Goal: Task Accomplishment & Management: Use online tool/utility

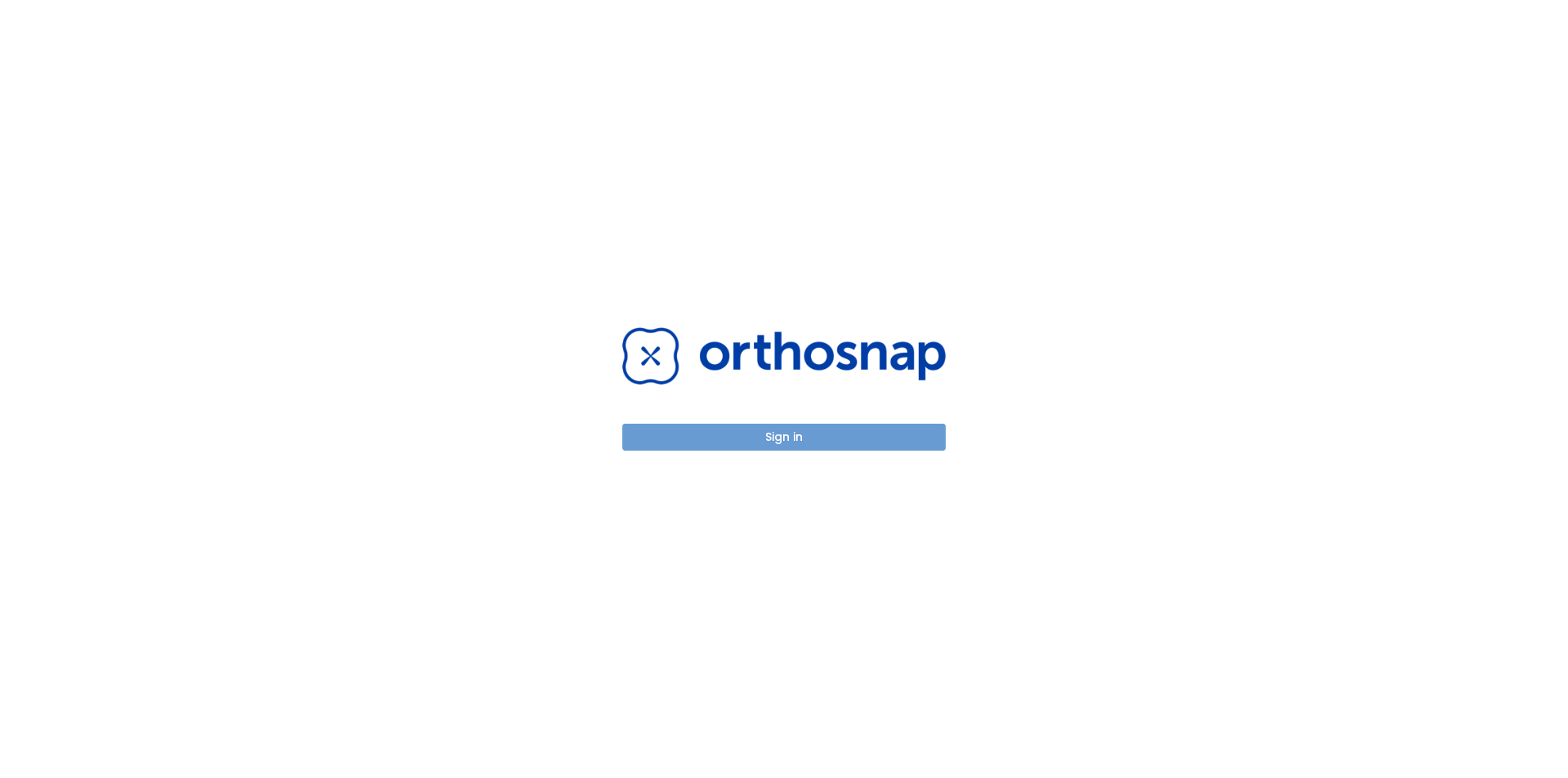
click at [798, 442] on button "Sign in" at bounding box center [784, 437] width 324 height 27
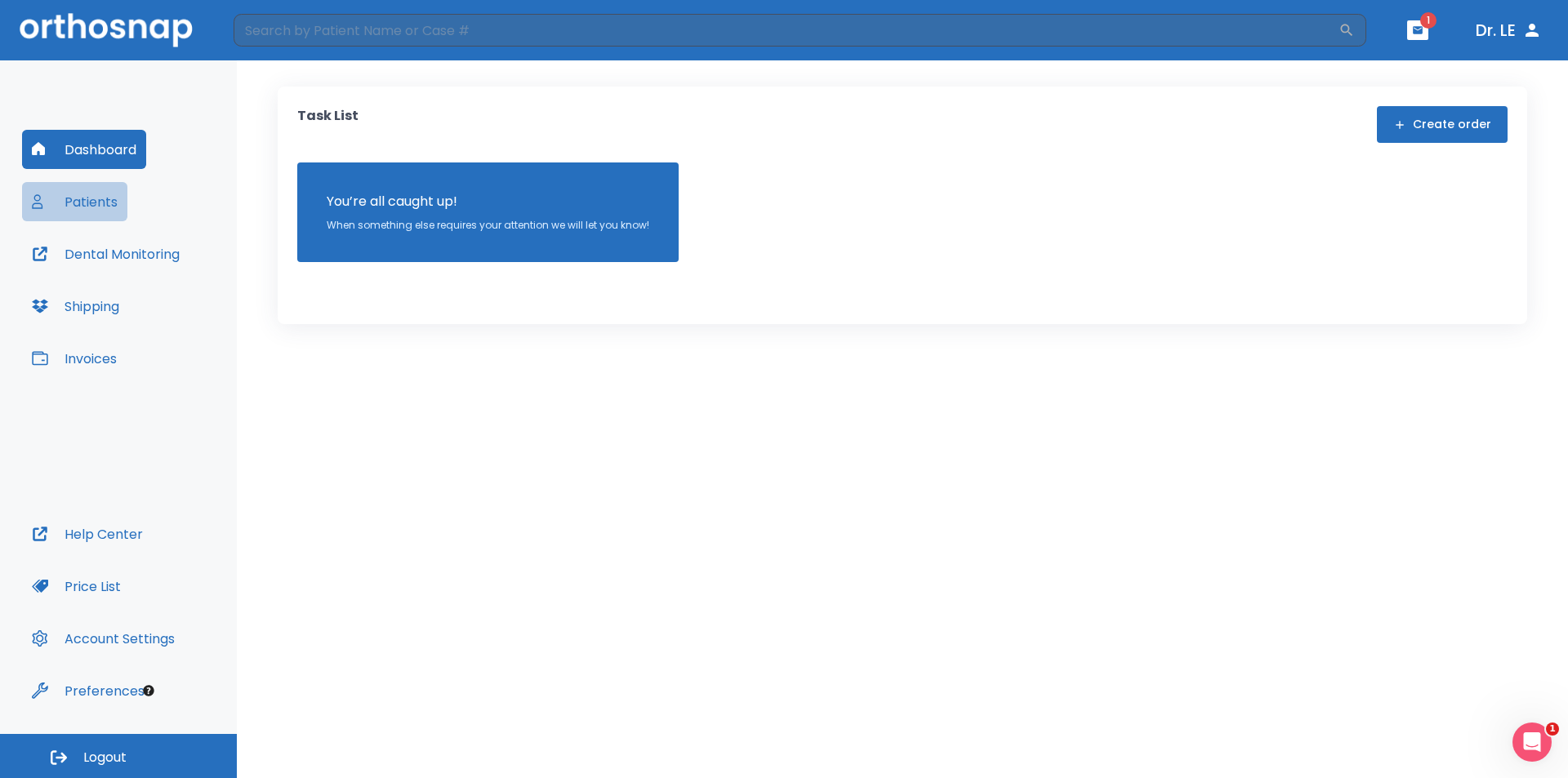
click at [83, 206] on button "Patients" at bounding box center [75, 201] width 105 height 39
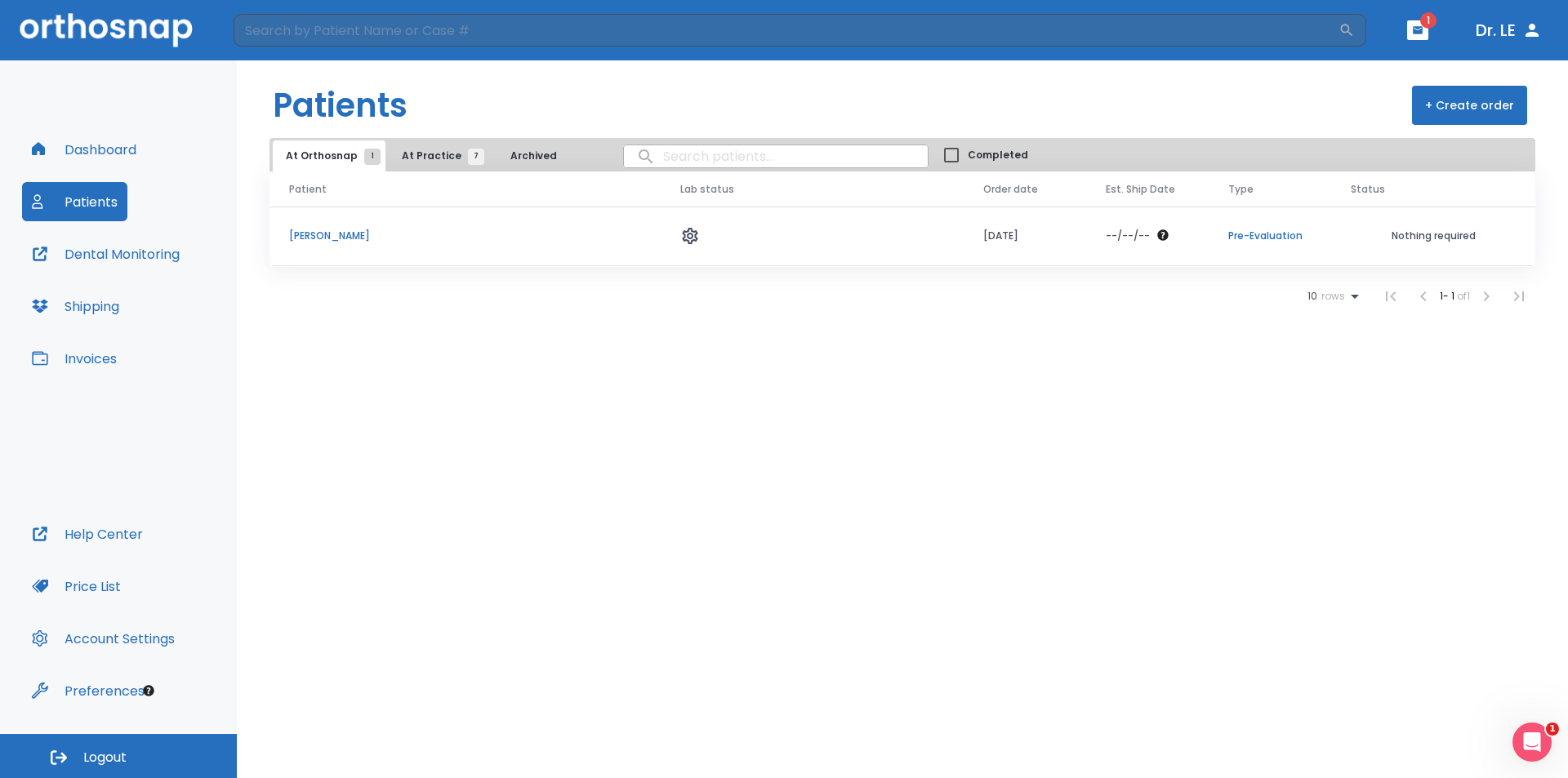
click at [338, 244] on td "Daniel Moller" at bounding box center [465, 236] width 391 height 60
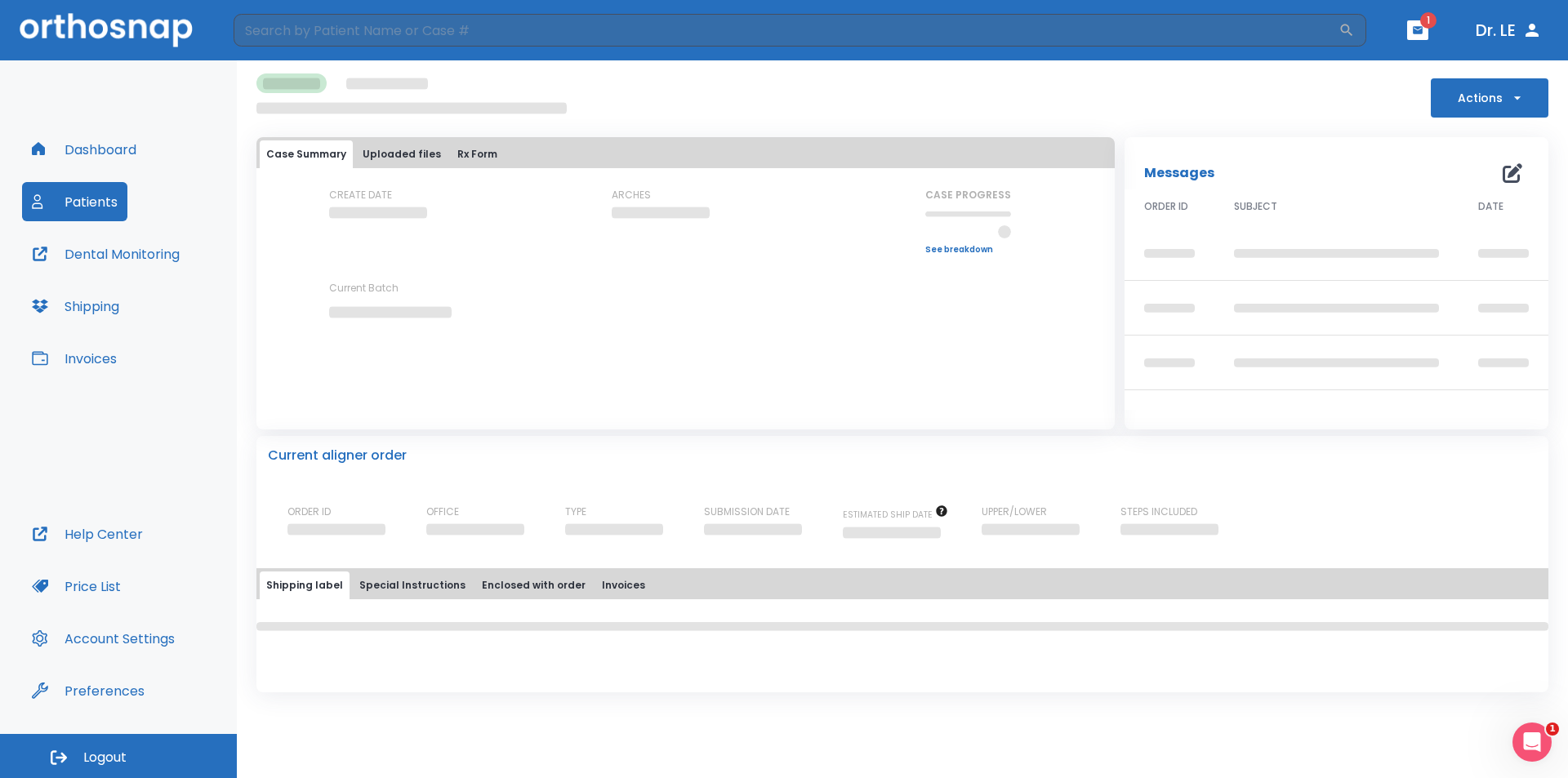
click at [338, 244] on div "CREATE DATE" at bounding box center [403, 221] width 147 height 67
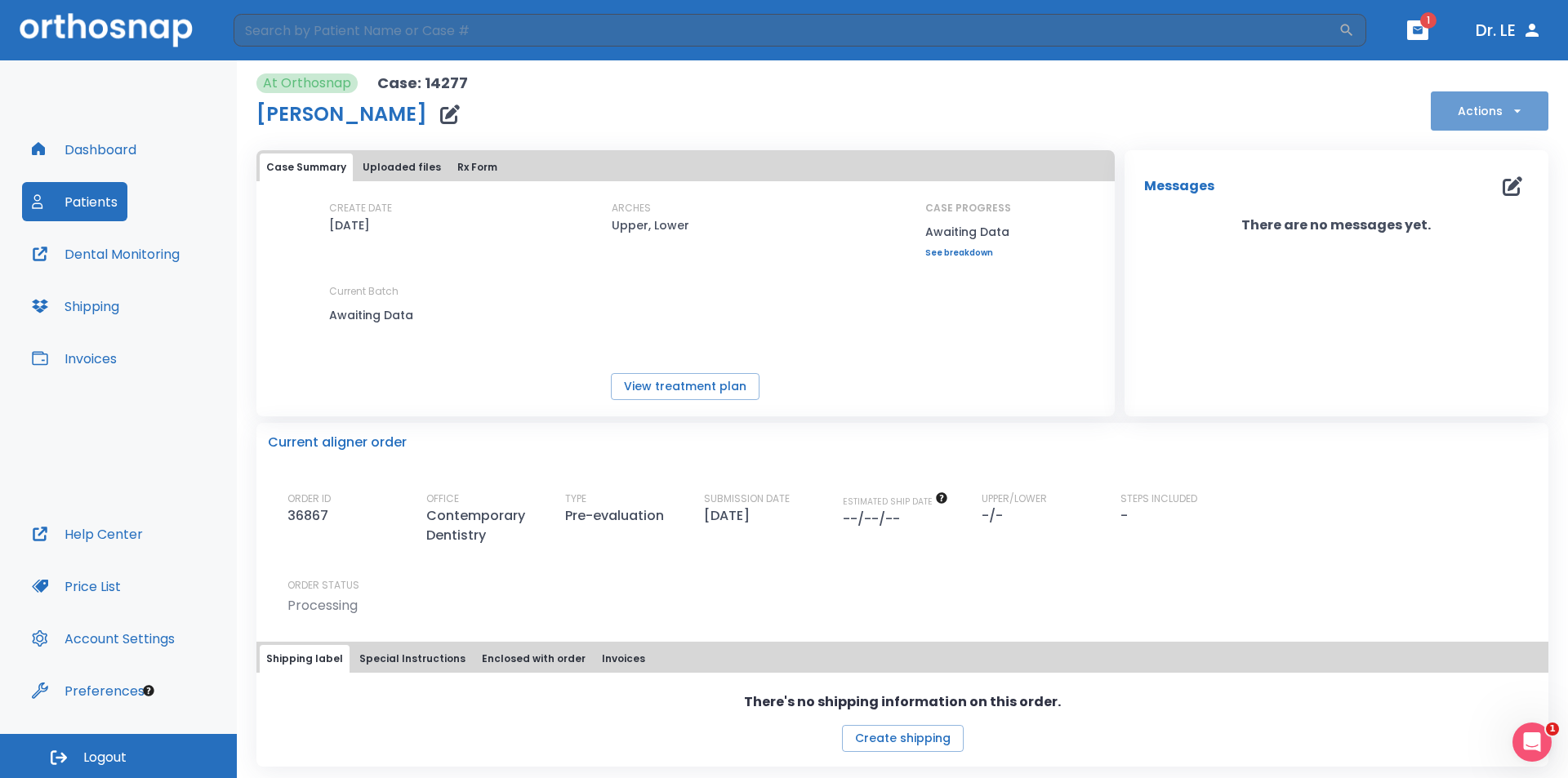
click at [1509, 115] on icon "button" at bounding box center [1518, 111] width 17 height 17
click at [1472, 365] on p "Schedule consult" at bounding box center [1477, 362] width 88 height 15
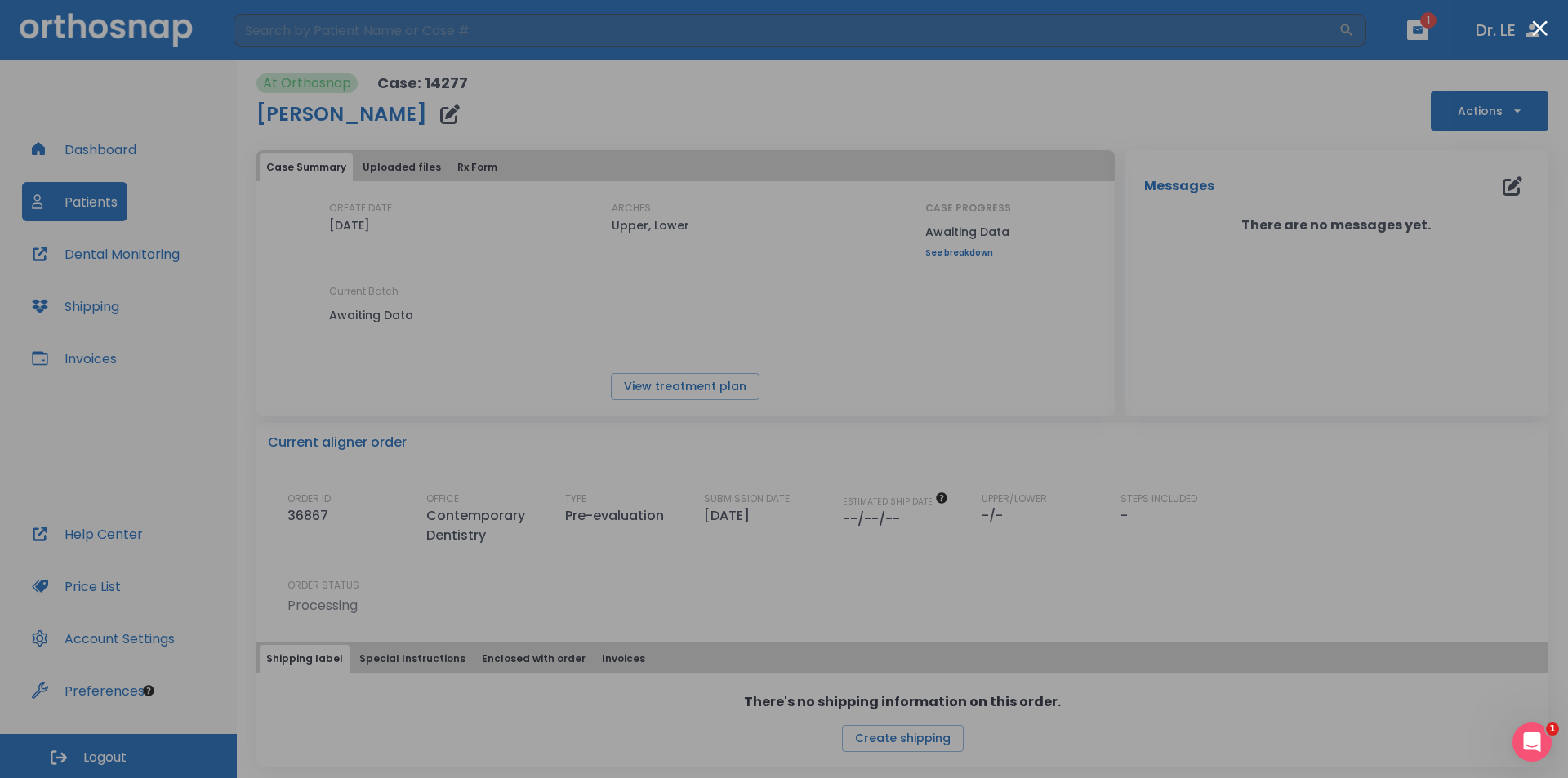
click at [1352, 414] on div at bounding box center [784, 389] width 1568 height 778
